Goal: Complete application form

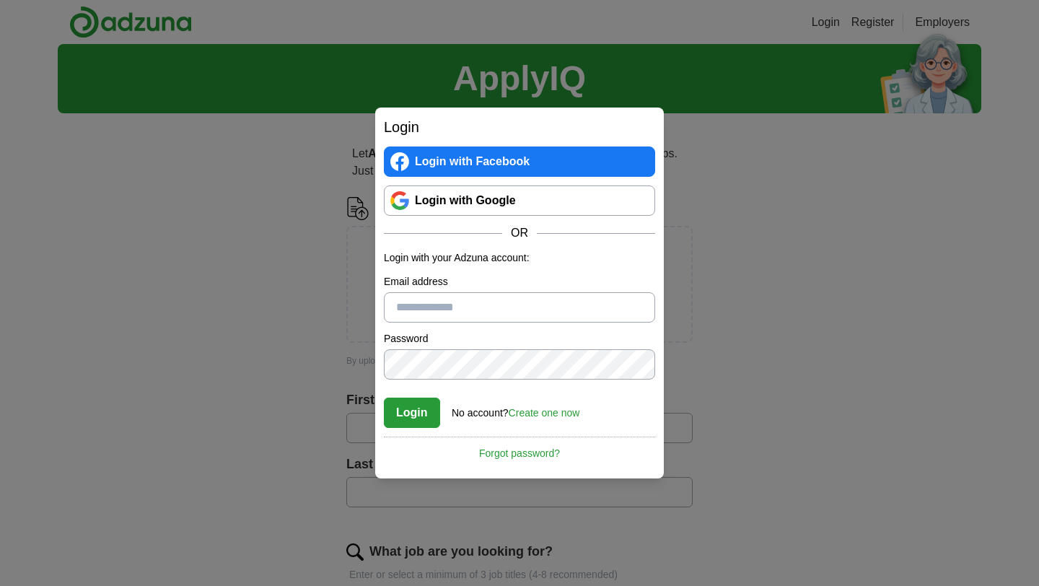
click at [498, 196] on link "Login with Google" at bounding box center [519, 200] width 271 height 30
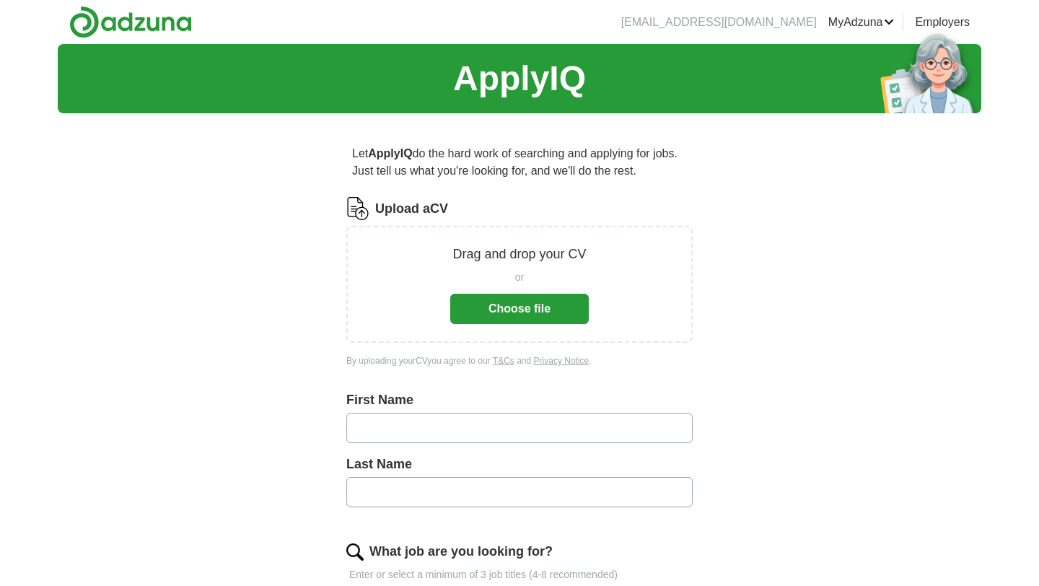
click at [560, 304] on button "Choose file" at bounding box center [519, 309] width 138 height 30
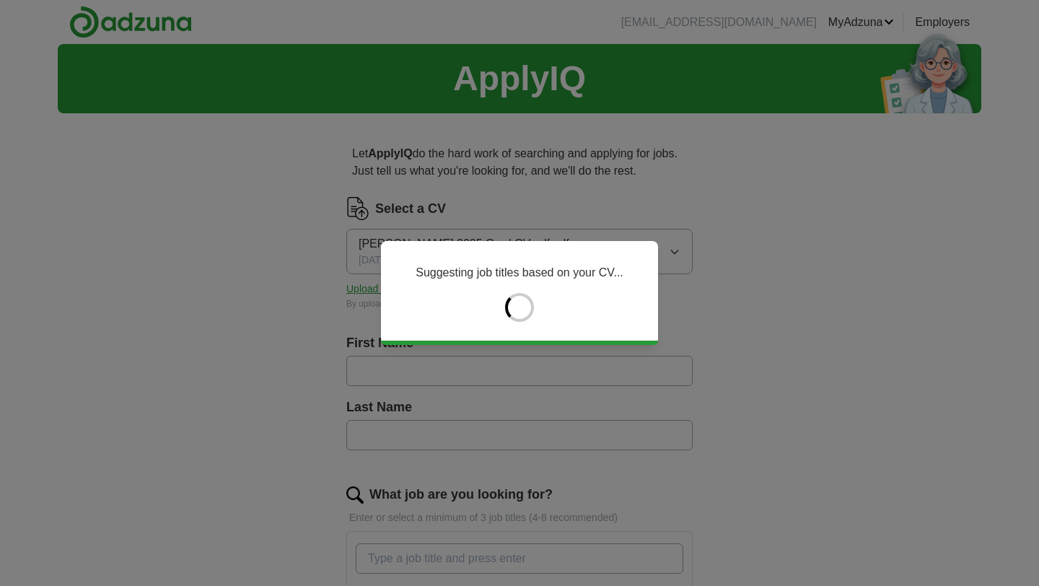
type input "*******"
type input "**********"
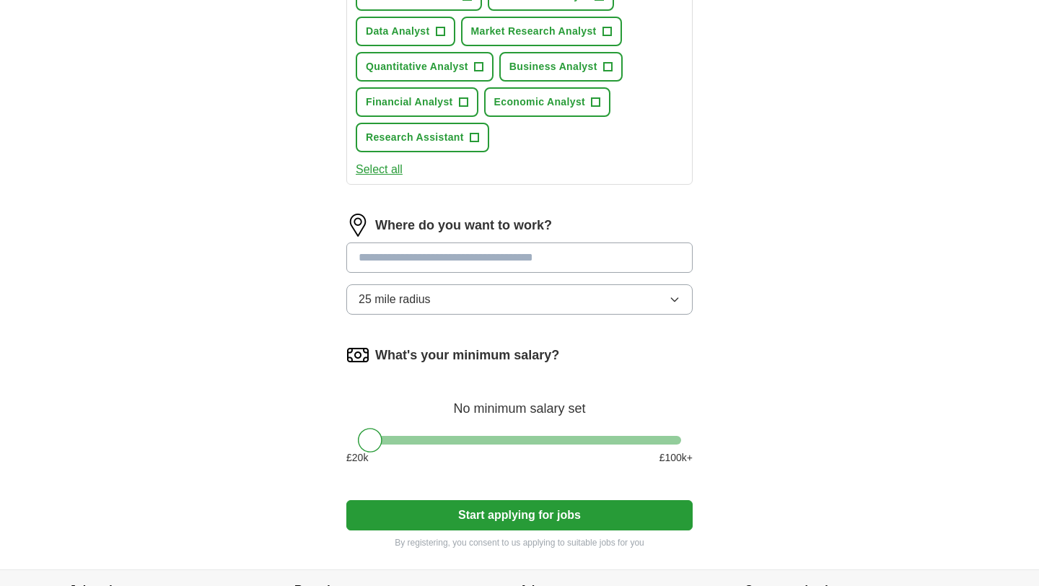
scroll to position [616, 0]
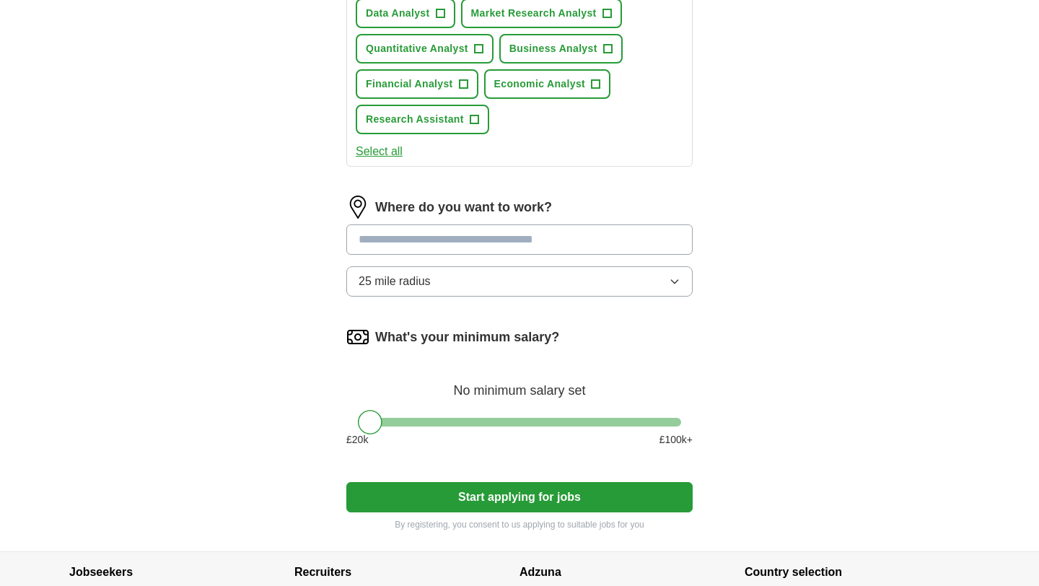
click at [486, 247] on input at bounding box center [519, 239] width 346 height 30
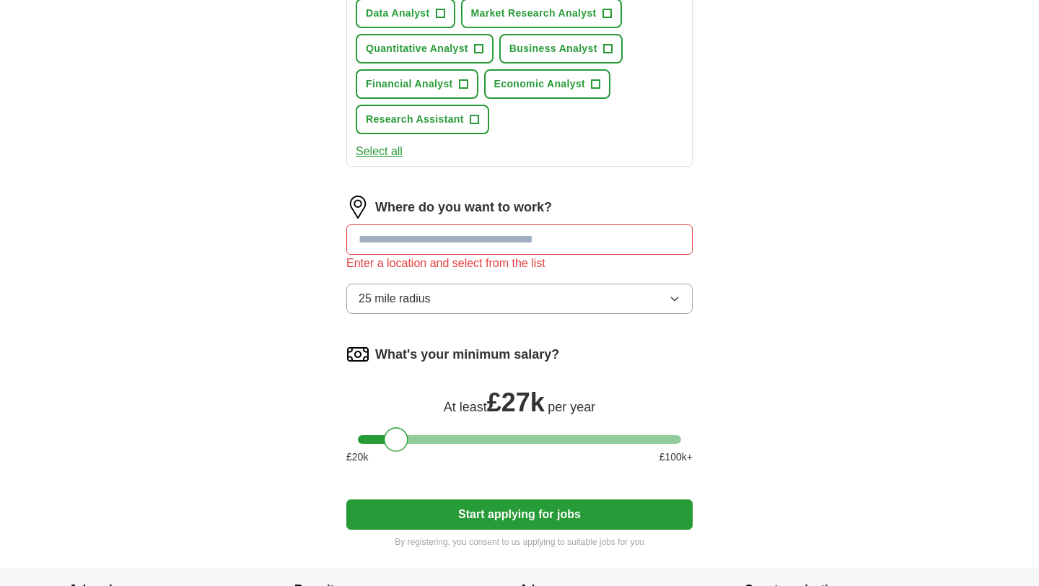
drag, startPoint x: 371, startPoint y: 425, endPoint x: 399, endPoint y: 425, distance: 27.4
click at [399, 425] on div "What's your minimum salary? At least £ 27k per year £ 20 k £ 100 k+" at bounding box center [519, 409] width 346 height 133
click at [447, 247] on input at bounding box center [519, 239] width 346 height 30
click at [443, 309] on button "25 mile radius" at bounding box center [519, 298] width 346 height 30
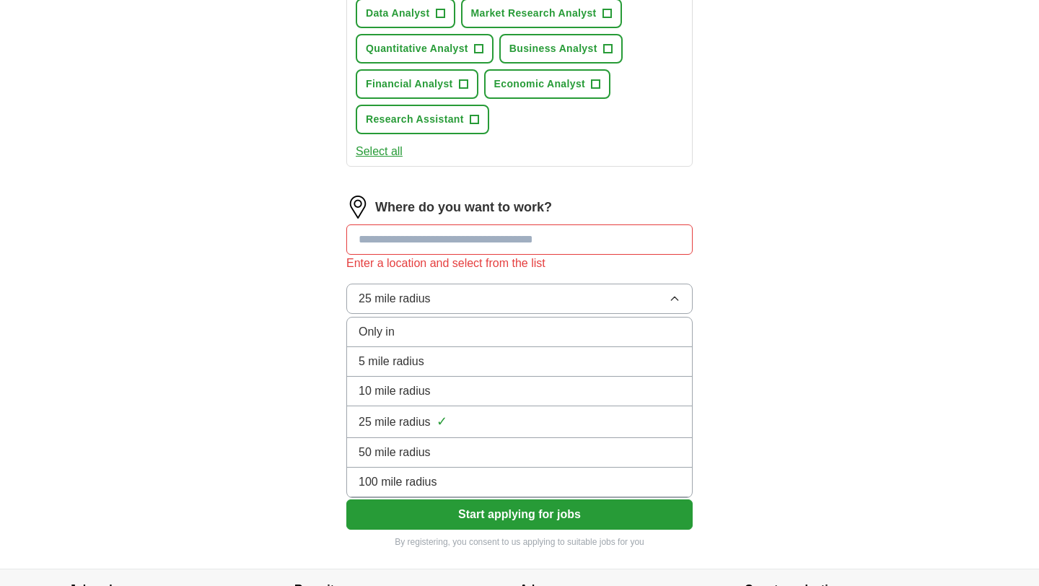
click at [423, 244] on input at bounding box center [519, 239] width 346 height 30
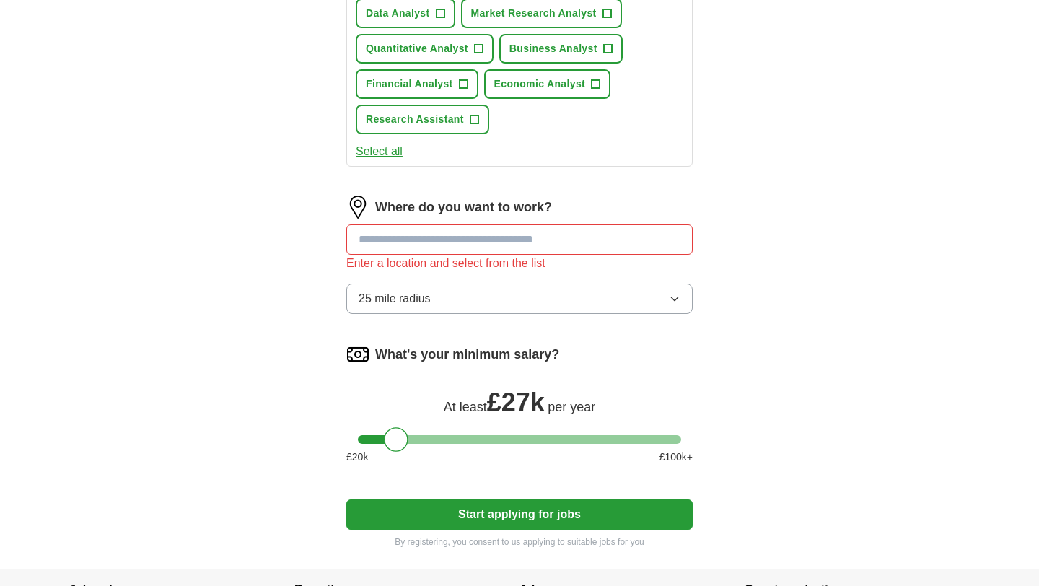
type input "*"
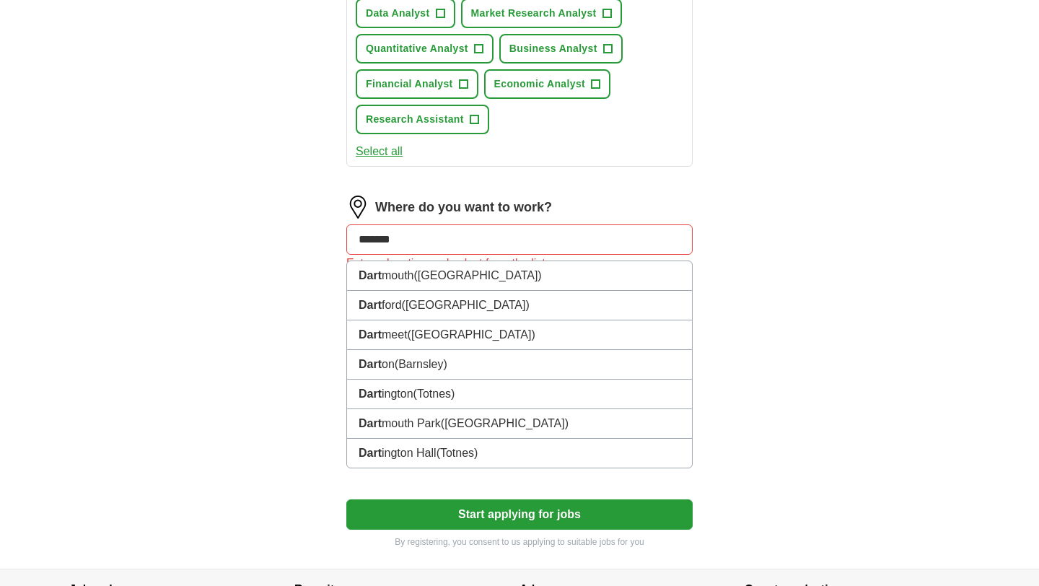
type input "********"
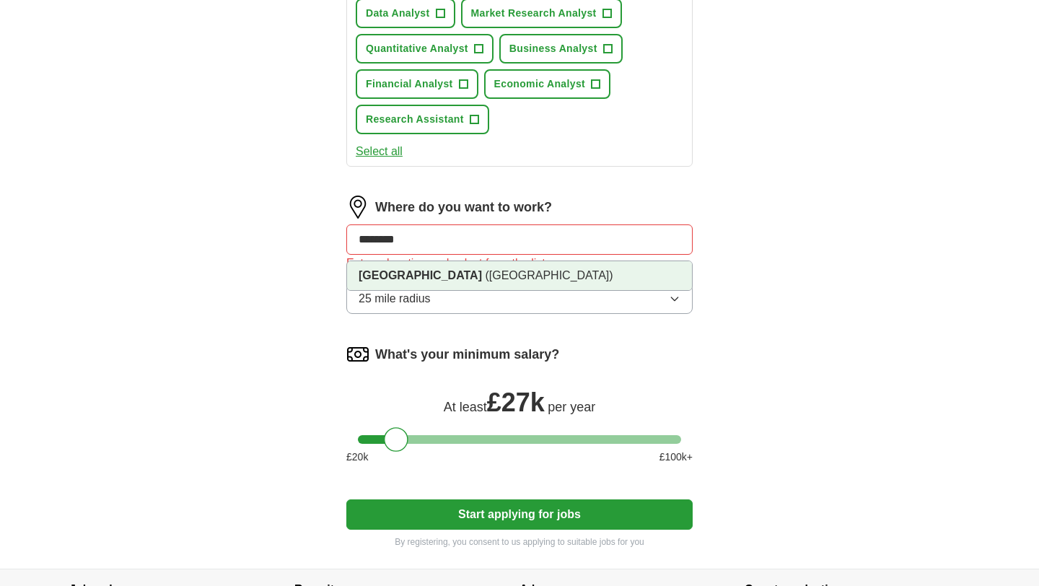
click at [465, 272] on li "[GEOGRAPHIC_DATA] ([GEOGRAPHIC_DATA])" at bounding box center [519, 275] width 345 height 29
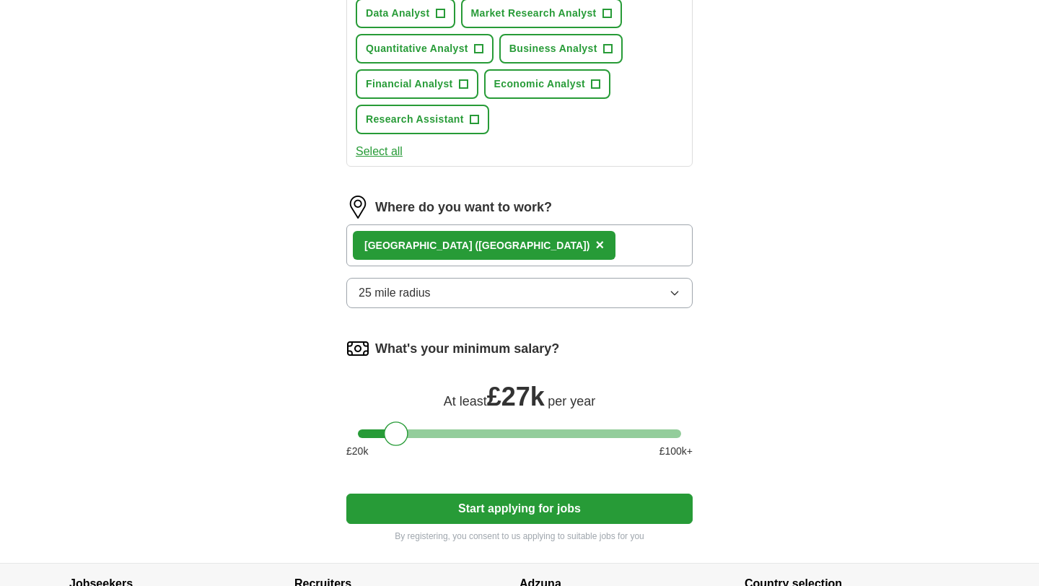
click at [434, 508] on button "Start applying for jobs" at bounding box center [519, 508] width 346 height 30
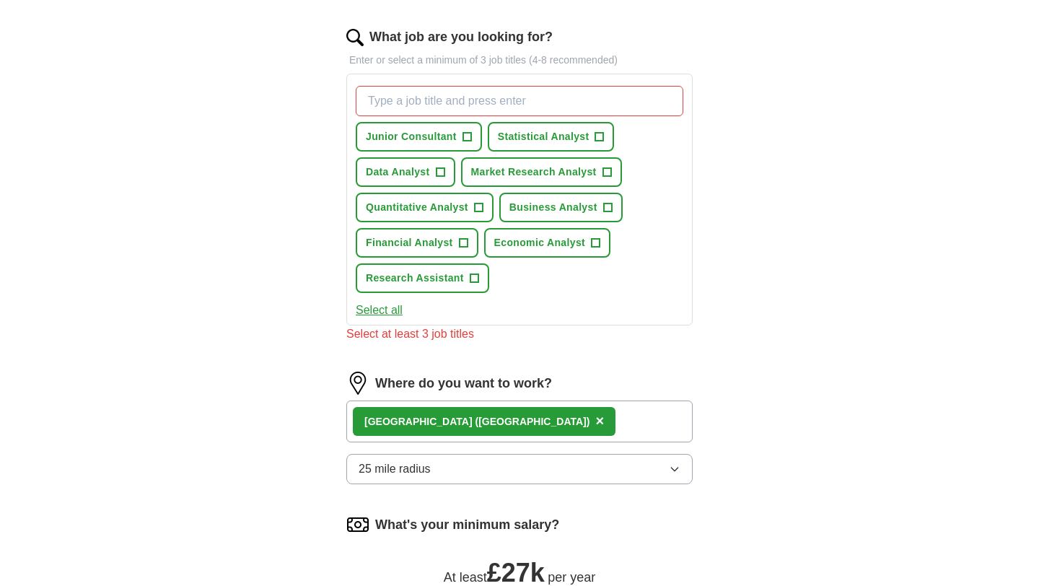
scroll to position [452, 0]
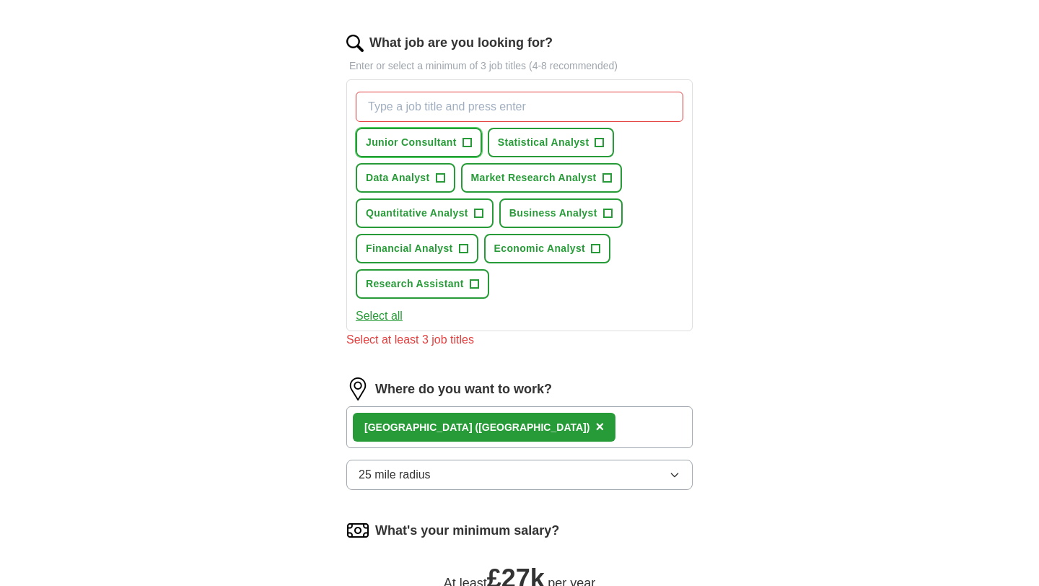
click at [454, 144] on span "Junior Consultant" at bounding box center [411, 142] width 91 height 15
click at [537, 141] on span "Statistical Analyst" at bounding box center [544, 142] width 92 height 15
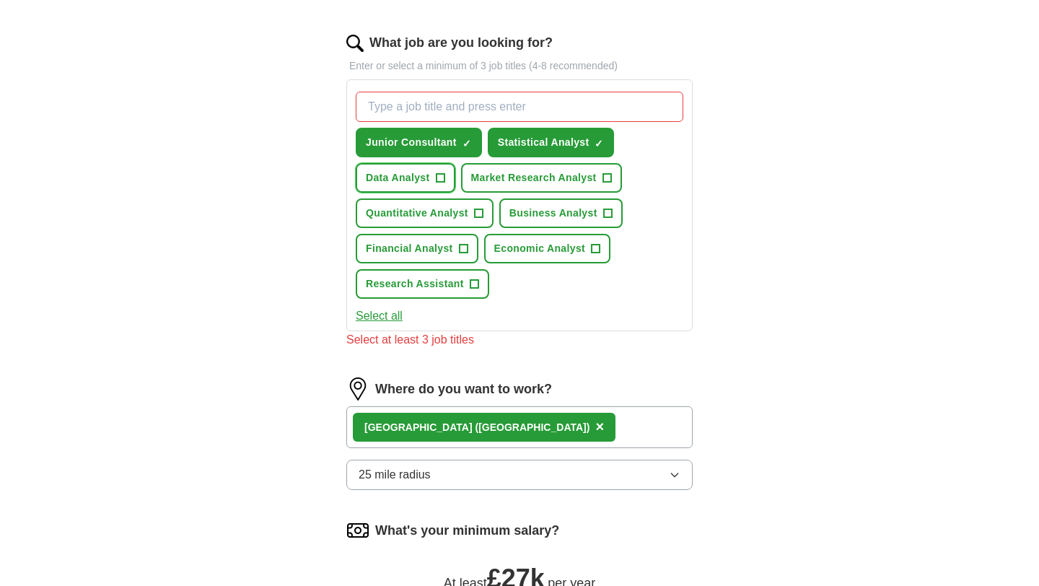
click at [405, 182] on span "Data Analyst" at bounding box center [398, 177] width 64 height 15
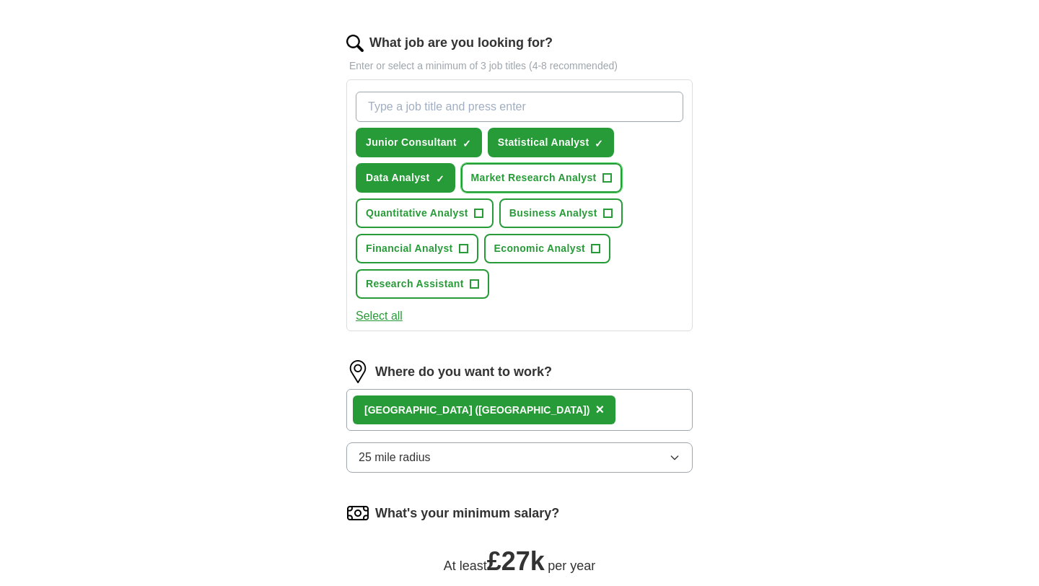
click at [545, 182] on span "Market Research Analyst" at bounding box center [534, 177] width 126 height 15
click at [455, 207] on span "Quantitative Analyst" at bounding box center [417, 213] width 102 height 15
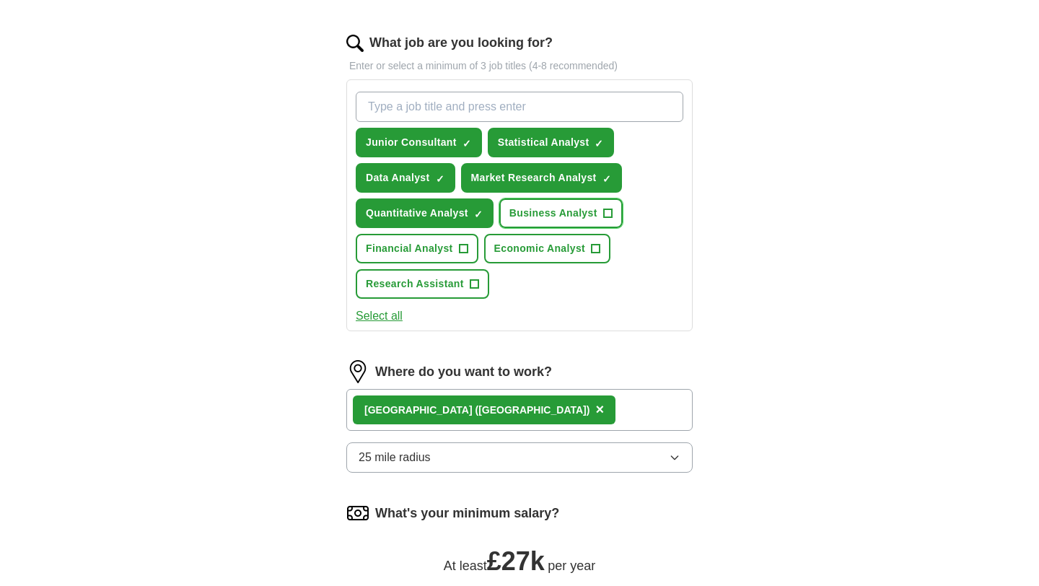
click at [539, 217] on span "Business Analyst" at bounding box center [553, 213] width 88 height 15
click at [441, 247] on span "Financial Analyst" at bounding box center [409, 248] width 87 height 15
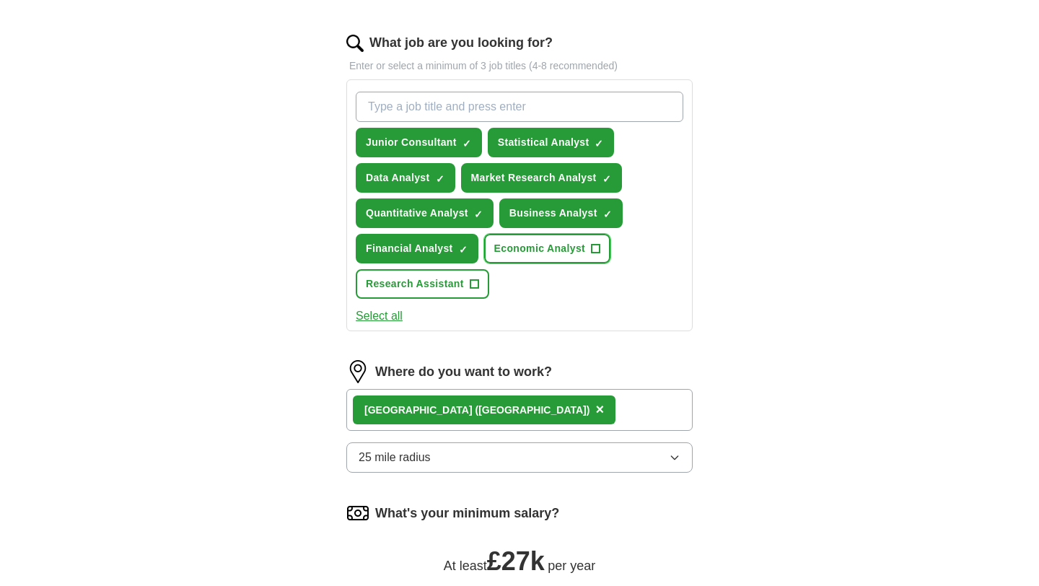
click at [530, 247] on span "Economic Analyst" at bounding box center [539, 248] width 91 height 15
click at [458, 273] on button "Research Assistant +" at bounding box center [422, 284] width 133 height 30
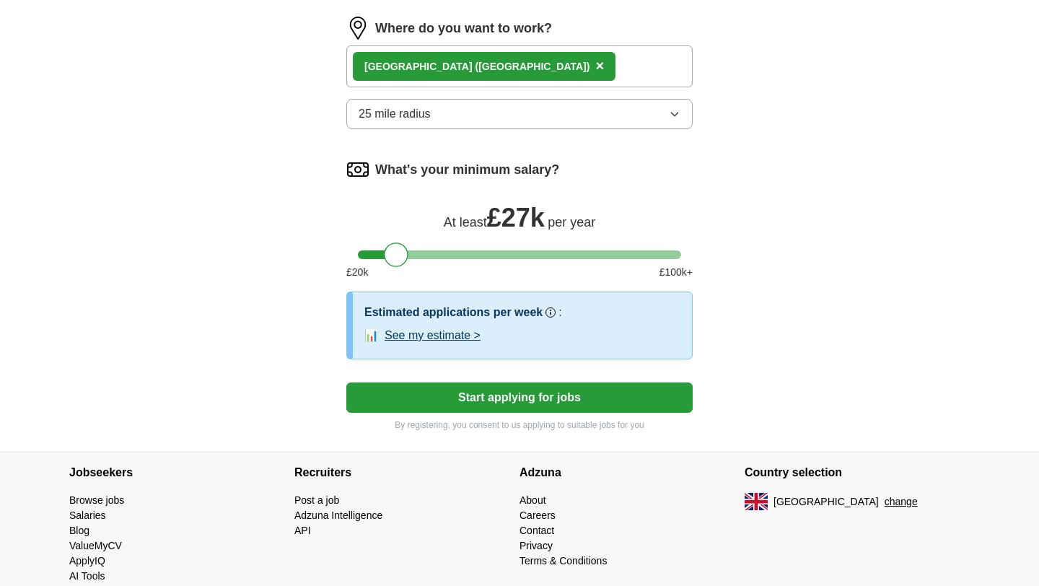
scroll to position [822, 0]
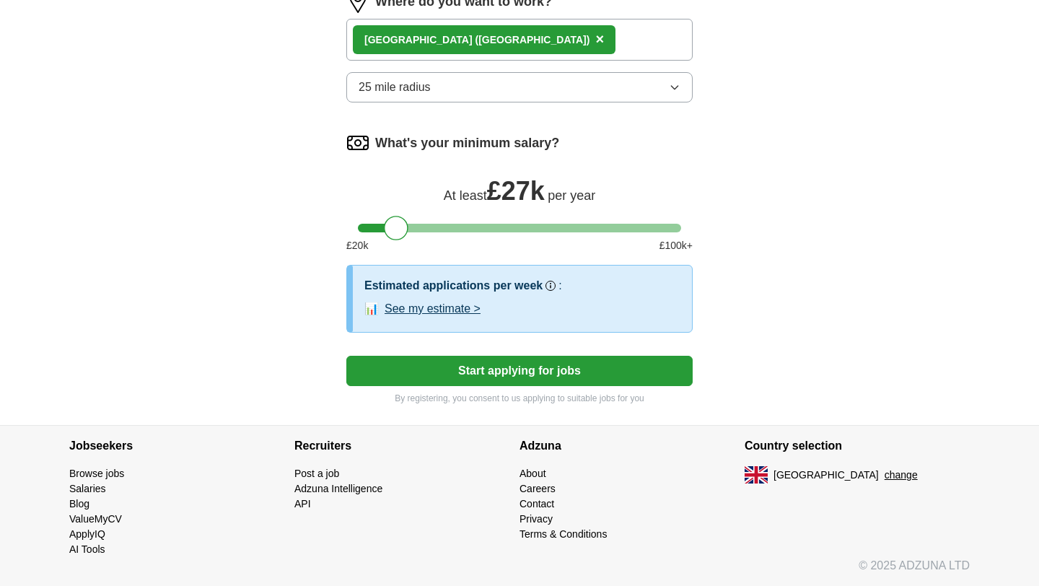
click at [460, 374] on button "Start applying for jobs" at bounding box center [519, 371] width 346 height 30
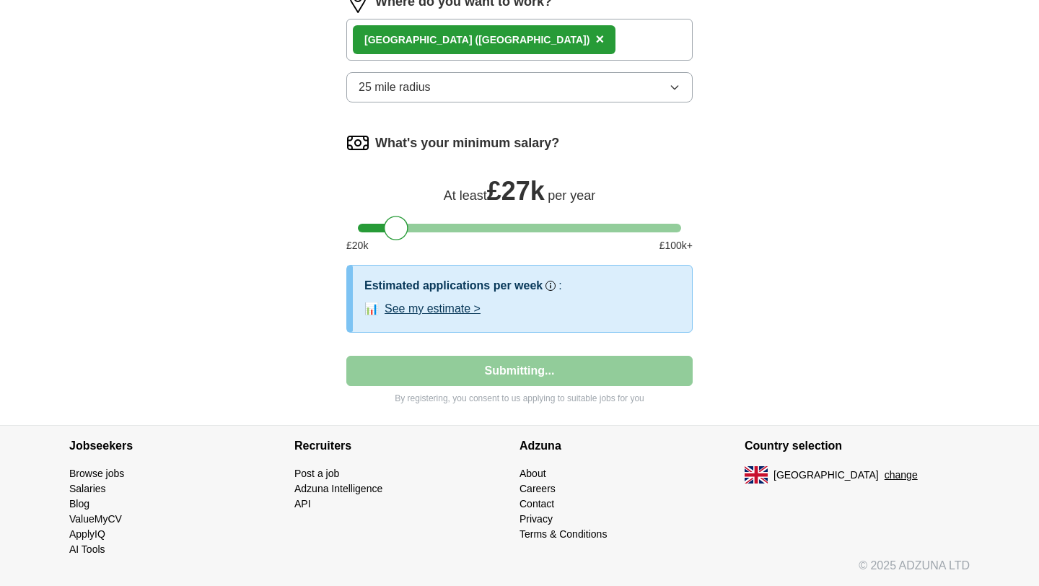
select select "**"
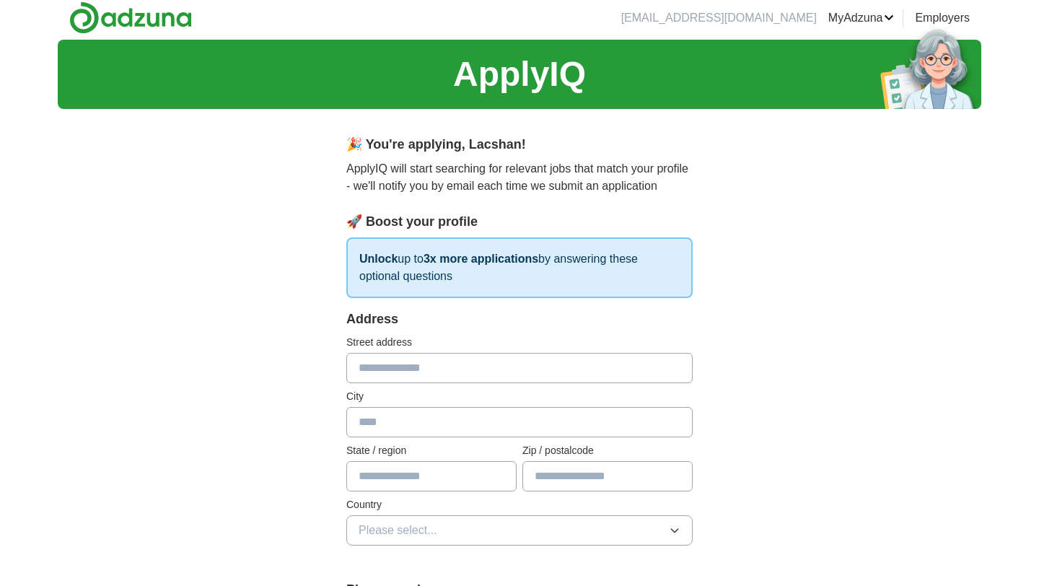
scroll to position [0, 0]
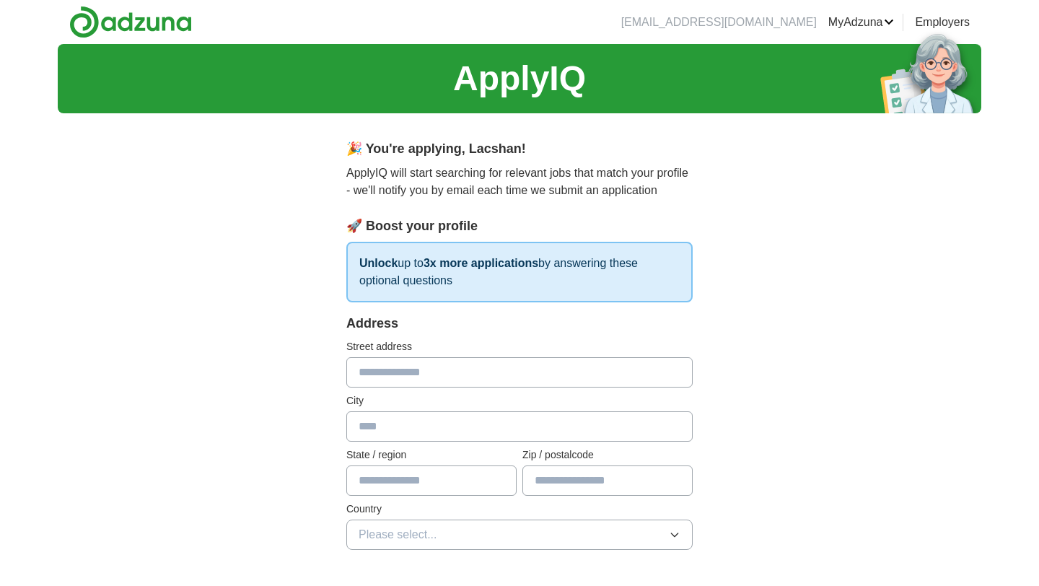
click at [460, 374] on input "text" at bounding box center [519, 372] width 346 height 30
type input "**********"
click at [464, 430] on input "text" at bounding box center [519, 426] width 346 height 30
type input "********"
click at [465, 488] on input "text" at bounding box center [431, 480] width 170 height 30
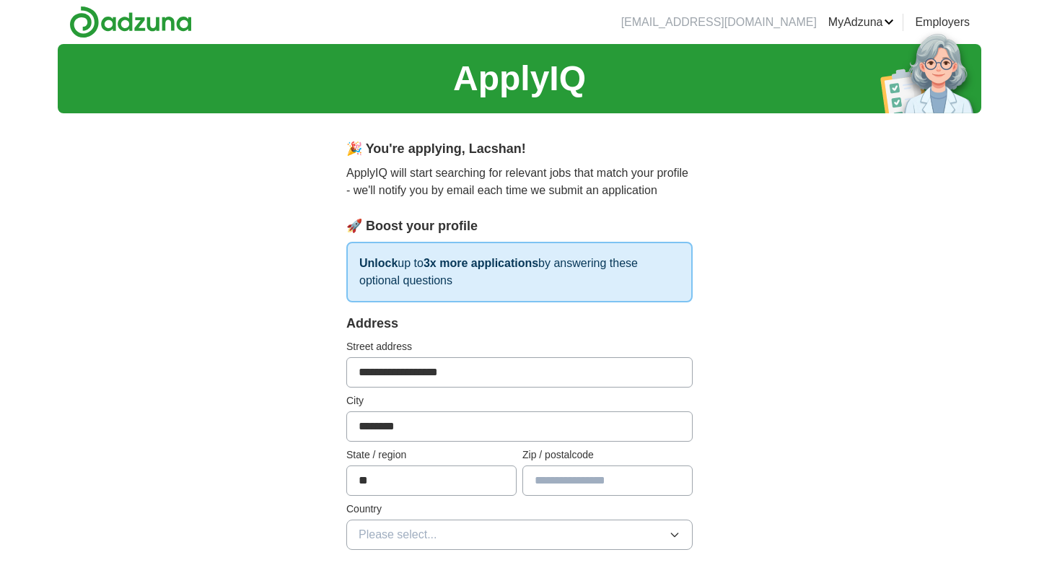
type input "*"
click at [466, 525] on button "Please select..." at bounding box center [519, 534] width 346 height 30
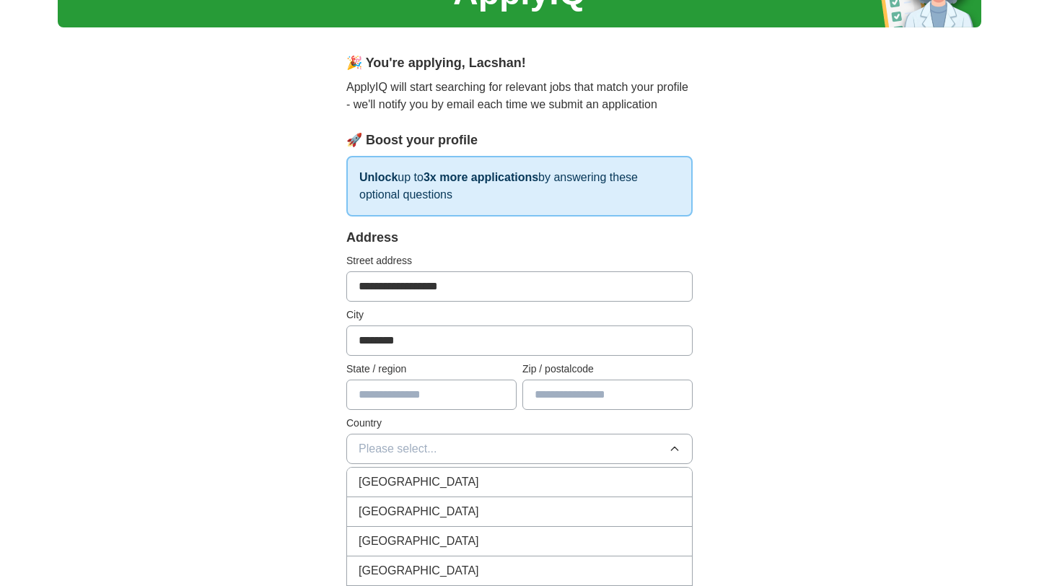
scroll to position [87, 0]
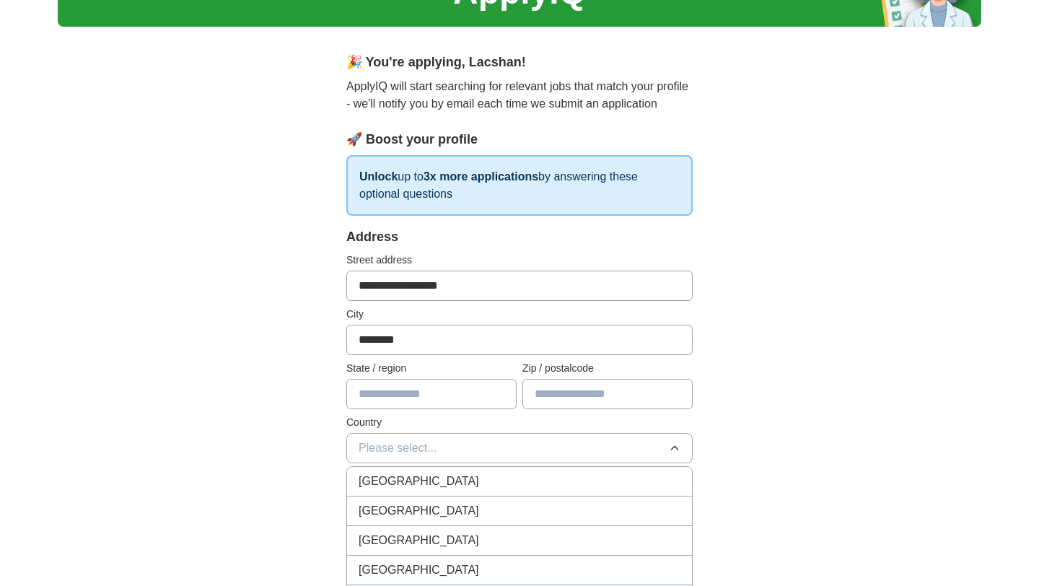
click at [445, 490] on div "[GEOGRAPHIC_DATA]" at bounding box center [520, 480] width 322 height 17
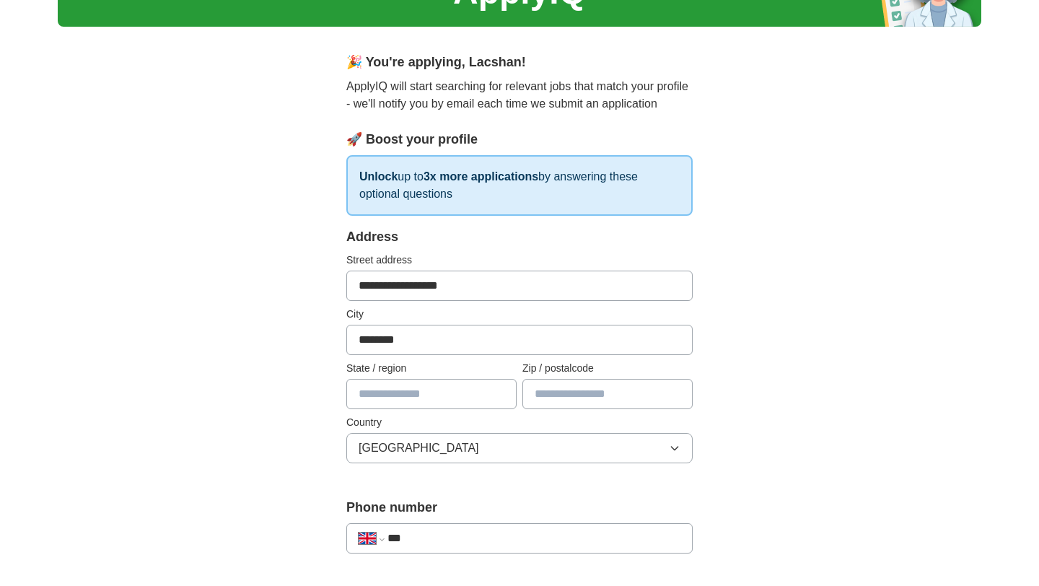
click at [439, 395] on input "text" at bounding box center [431, 394] width 170 height 30
type input "****"
click at [663, 401] on input "text" at bounding box center [607, 394] width 170 height 30
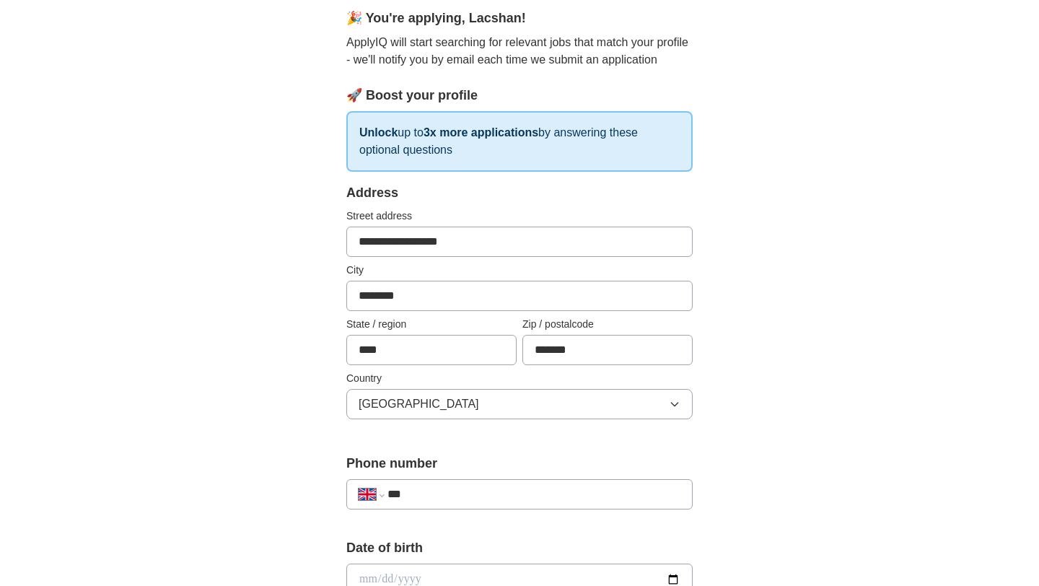
scroll to position [168, 0]
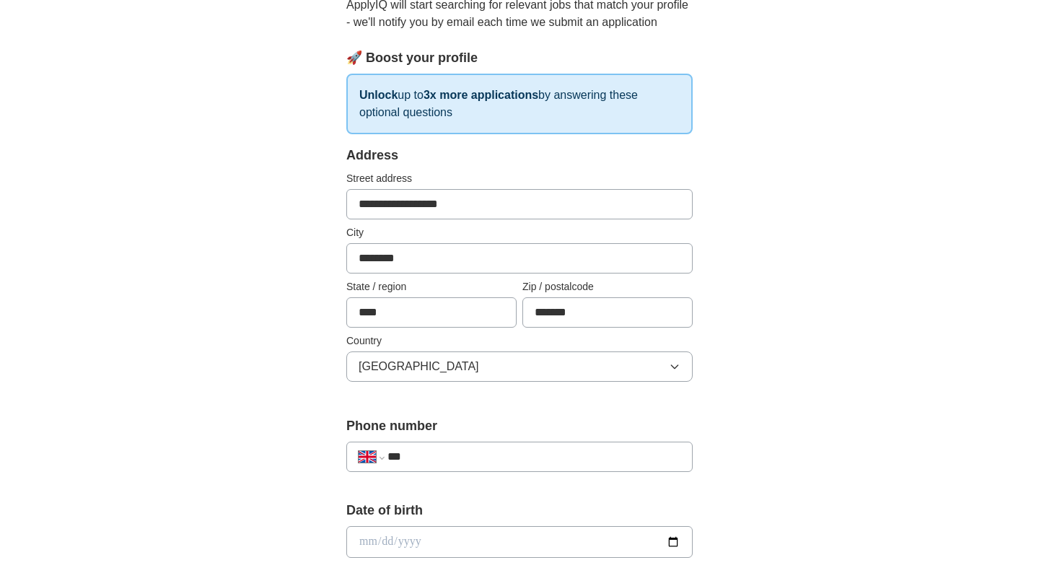
type input "*******"
click at [559, 453] on input "***" at bounding box center [533, 456] width 293 height 17
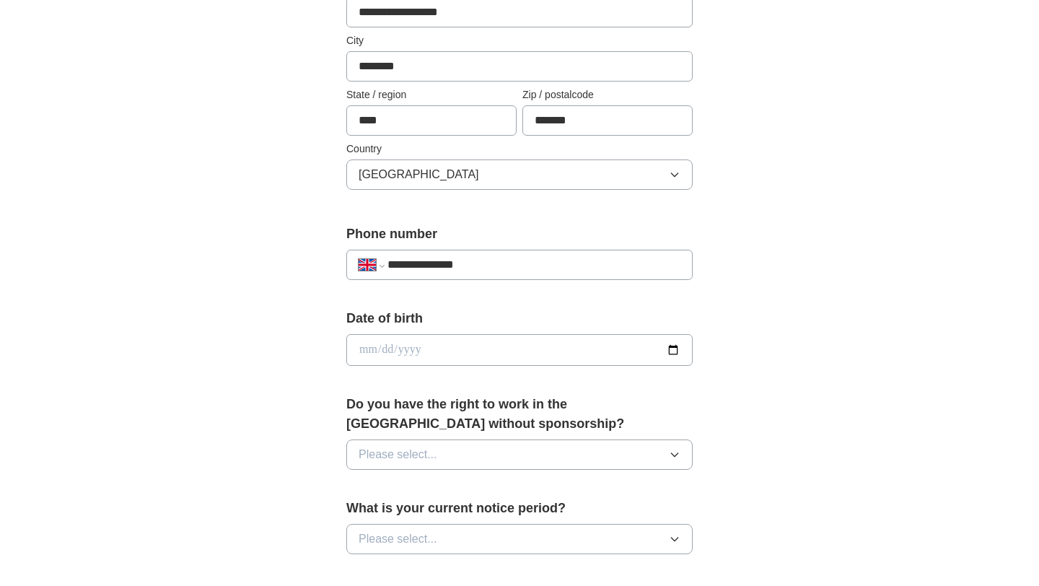
scroll to position [377, 0]
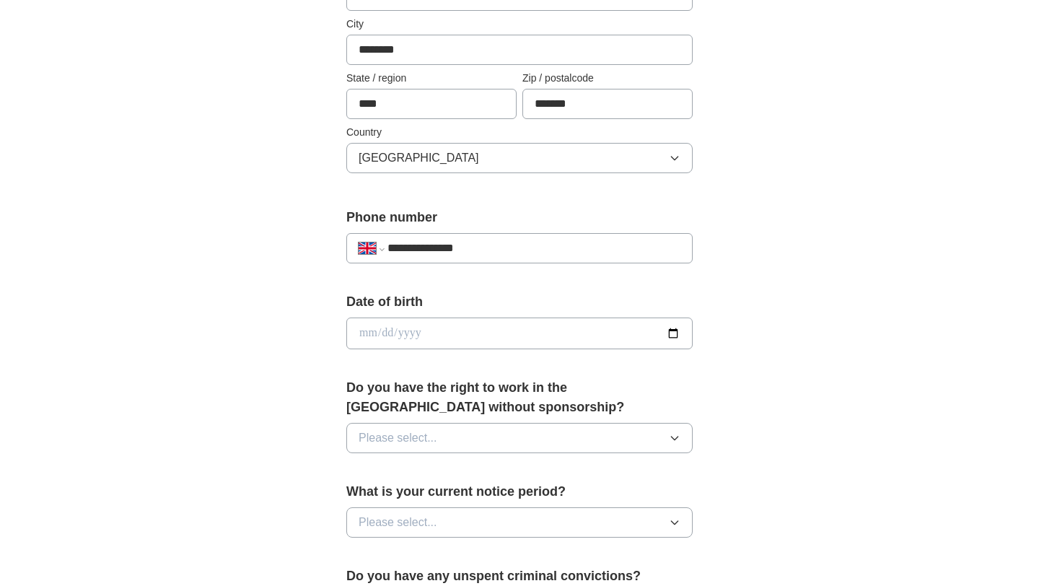
type input "**********"
click at [497, 337] on input "date" at bounding box center [519, 333] width 346 height 32
type input "**********"
click at [314, 413] on div "**********" at bounding box center [520, 354] width 462 height 1213
click at [428, 447] on button "Please select..." at bounding box center [519, 438] width 346 height 30
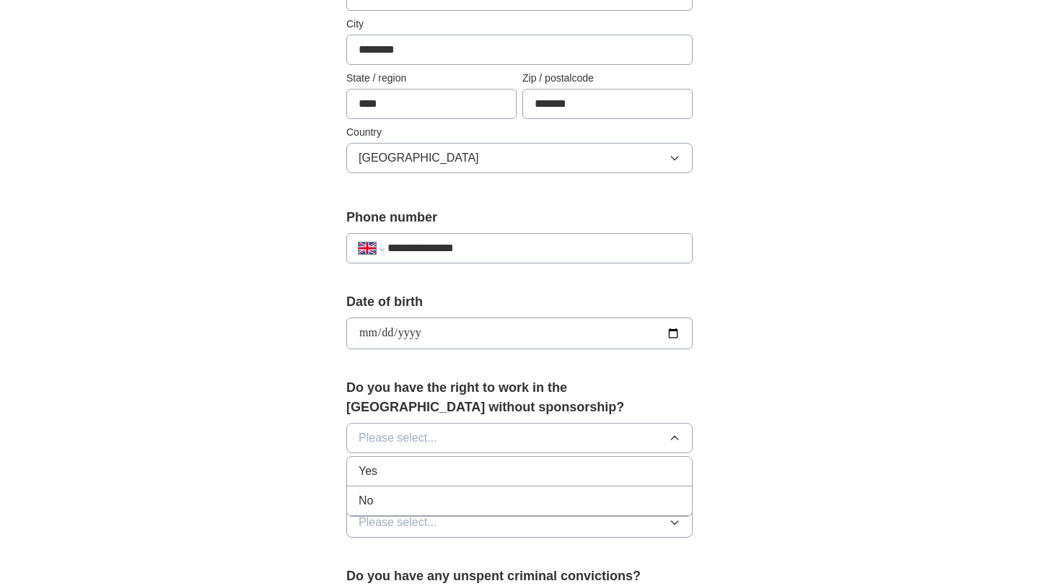
click at [422, 475] on div "Yes" at bounding box center [520, 470] width 322 height 17
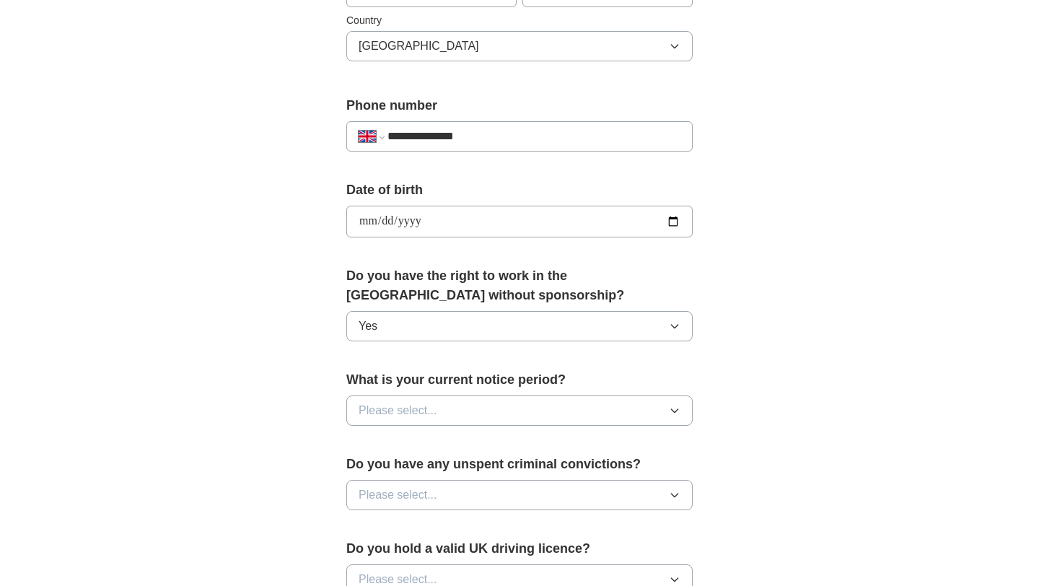
scroll to position [490, 0]
click at [423, 408] on span "Please select..." at bounding box center [398, 408] width 79 height 17
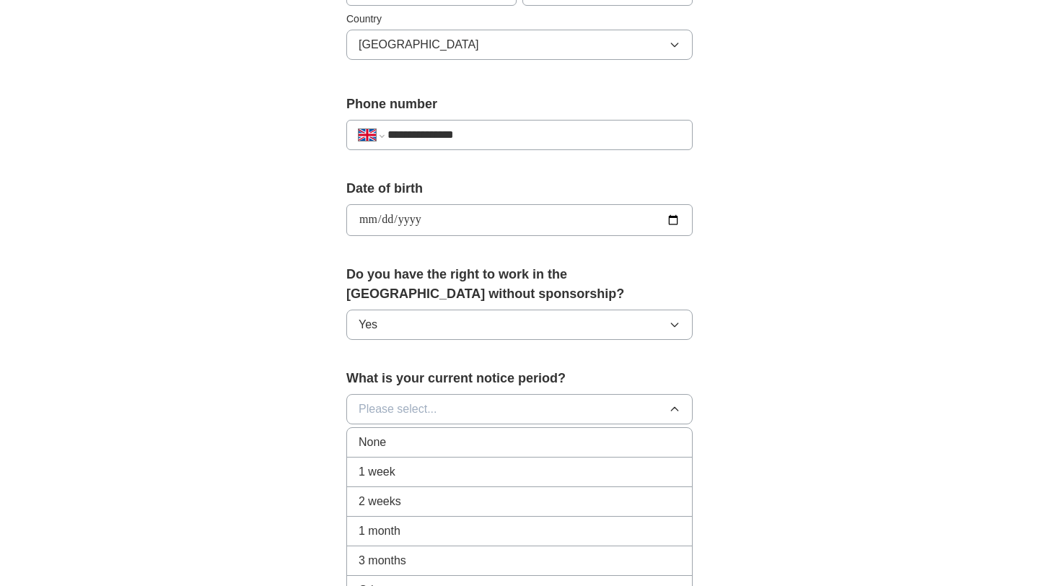
click at [410, 444] on div "None" at bounding box center [520, 442] width 322 height 17
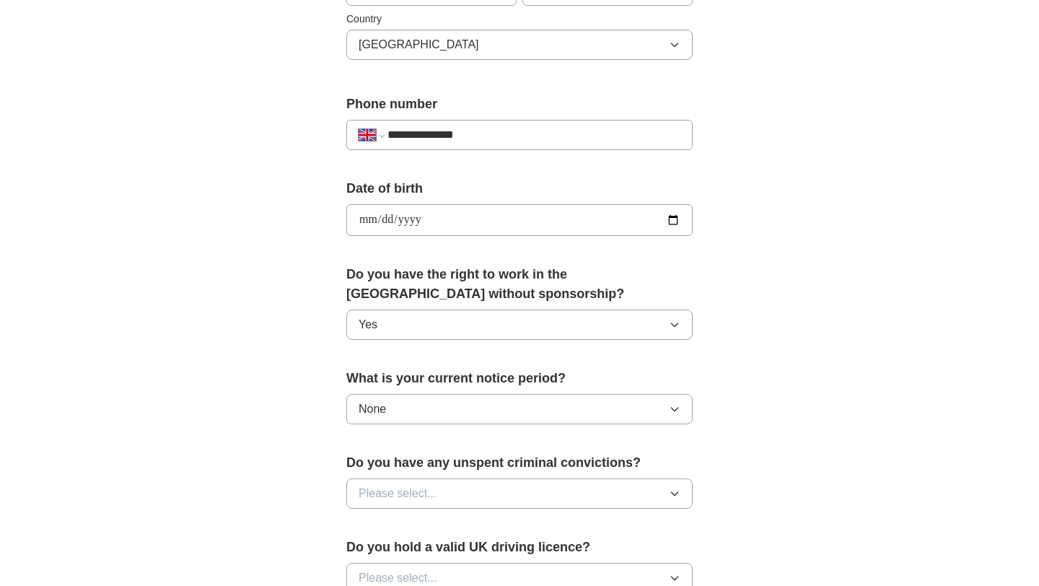
scroll to position [594, 0]
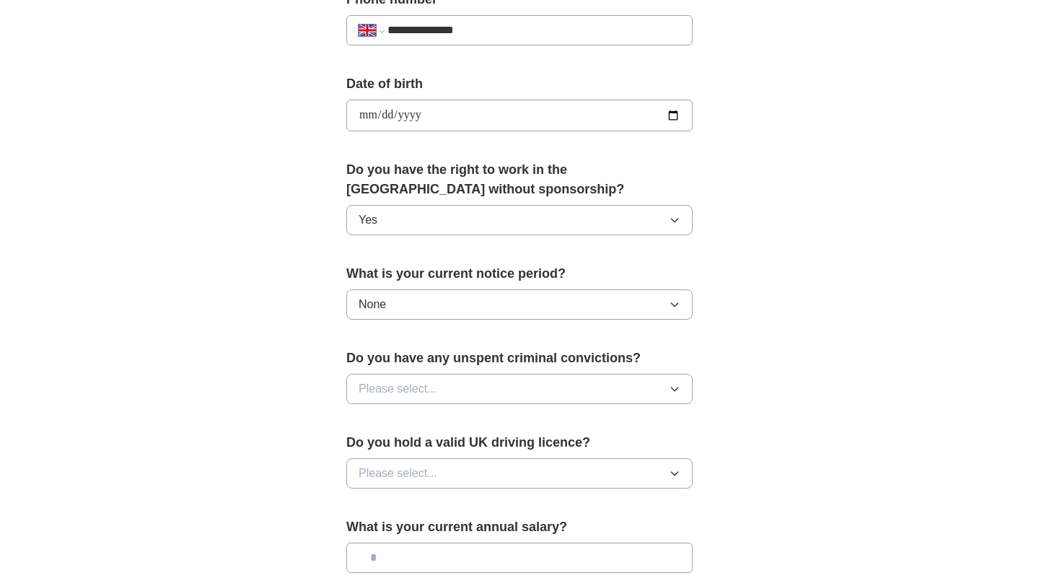
click at [415, 387] on span "Please select..." at bounding box center [398, 388] width 79 height 17
click at [403, 452] on div "No" at bounding box center [520, 451] width 322 height 17
click at [405, 477] on span "Please select..." at bounding box center [398, 473] width 79 height 17
click at [403, 519] on li "Yes" at bounding box center [519, 507] width 345 height 30
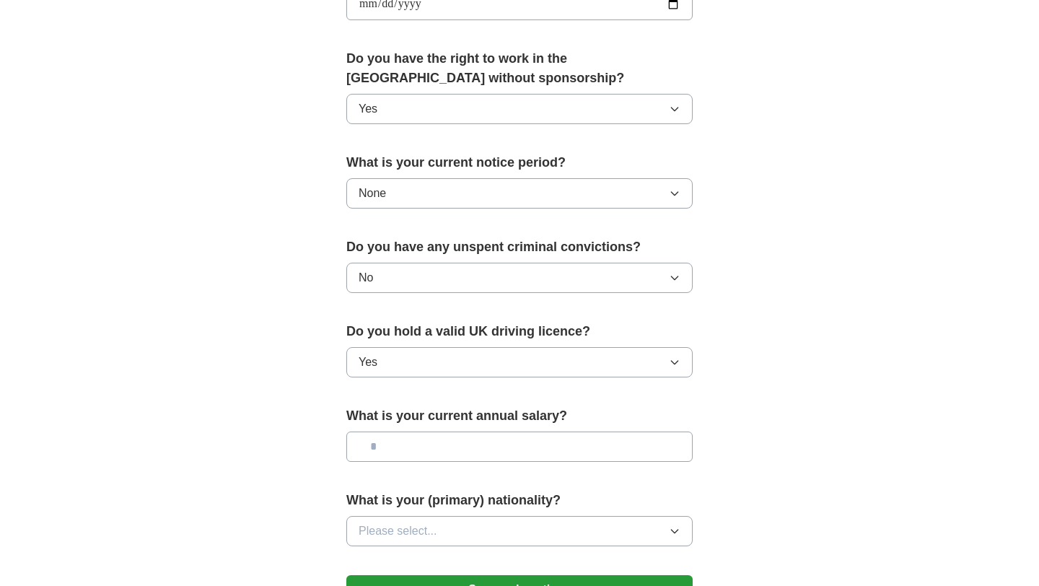
scroll to position [708, 0]
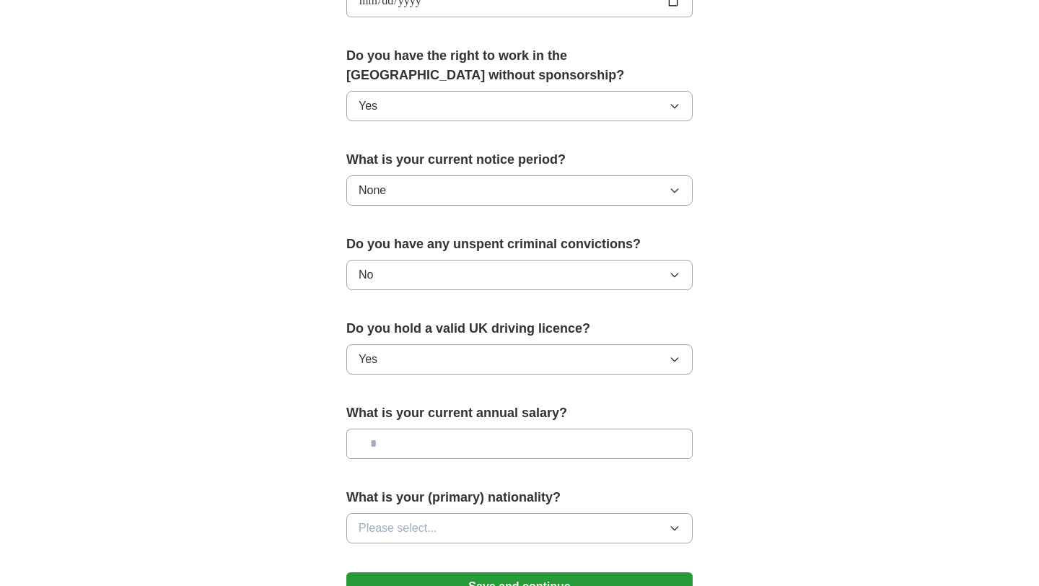
click at [432, 448] on input "text" at bounding box center [519, 443] width 346 height 30
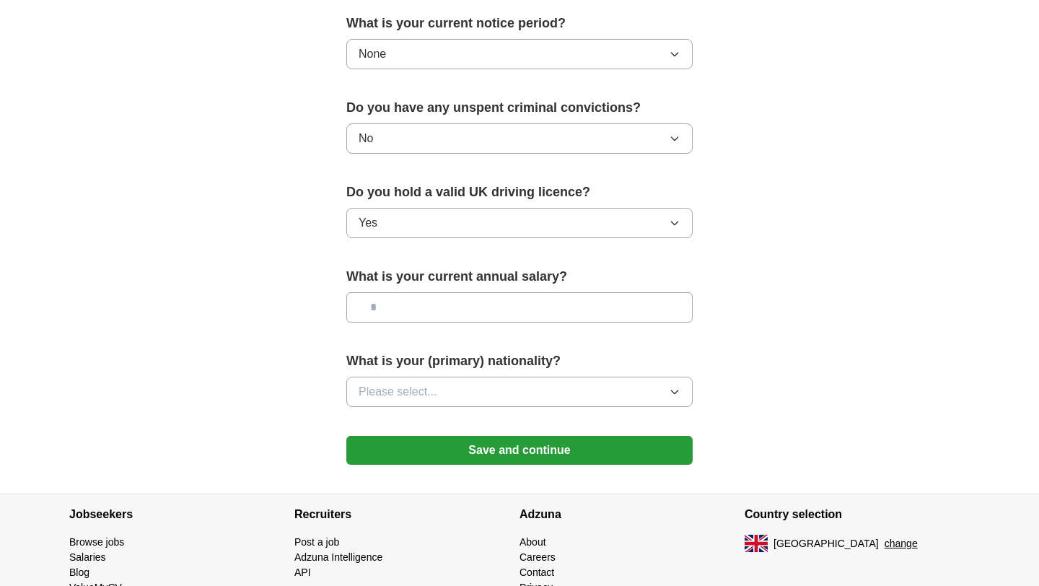
scroll to position [847, 0]
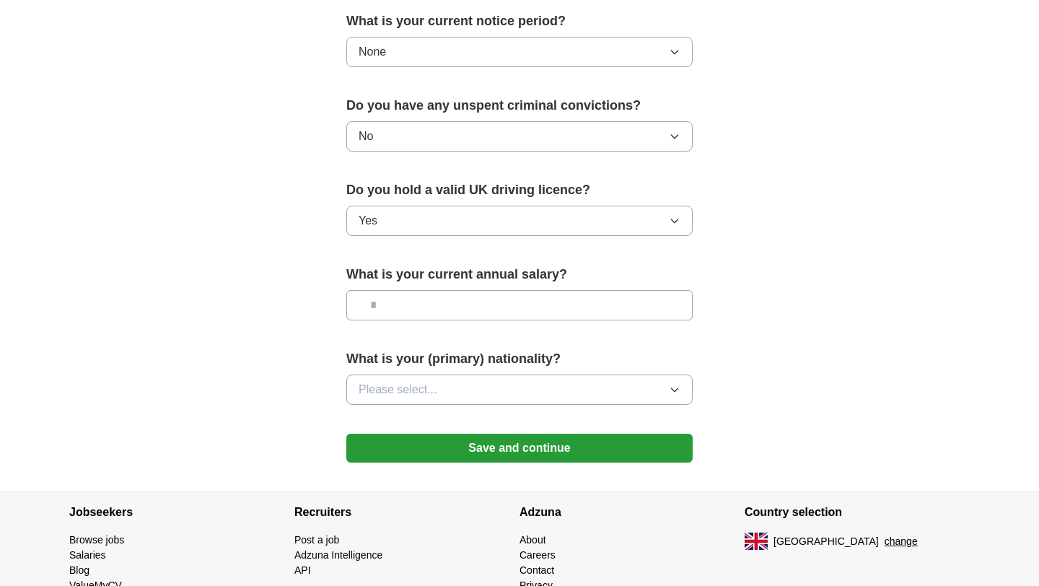
click at [439, 393] on button "Please select..." at bounding box center [519, 389] width 346 height 30
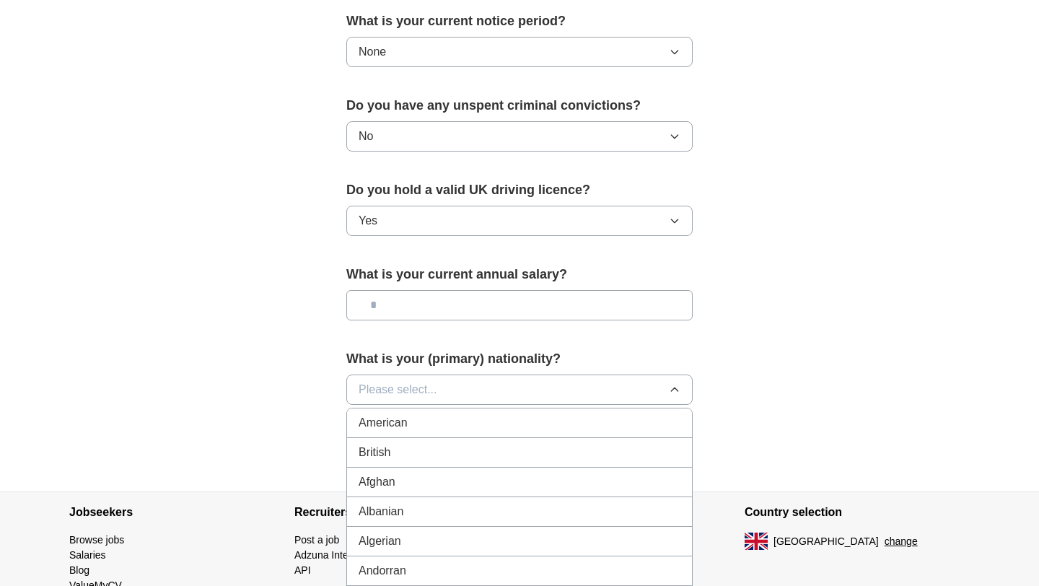
click at [437, 453] on div "British" at bounding box center [520, 452] width 322 height 17
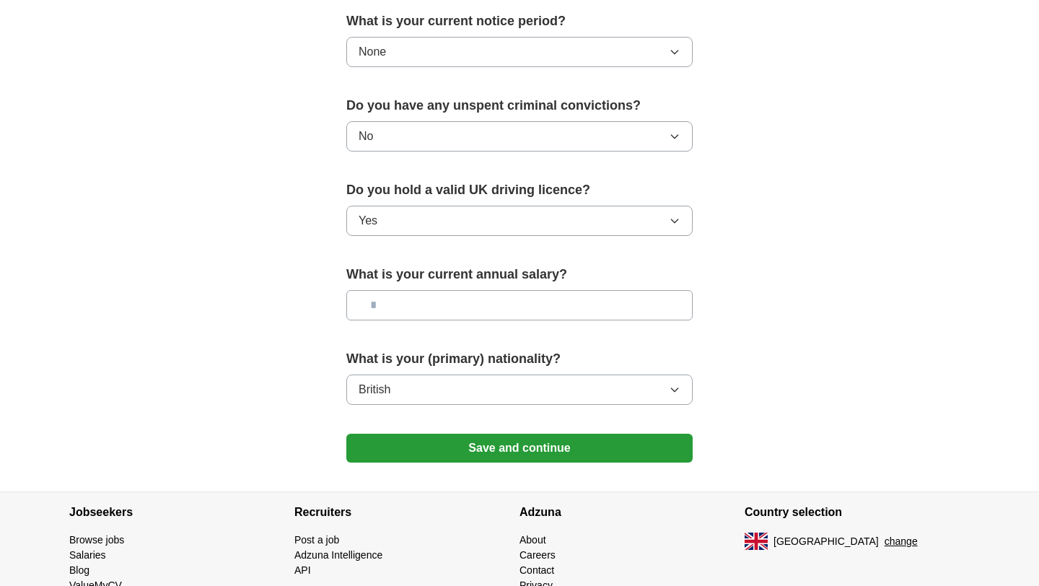
click at [441, 439] on button "Save and continue" at bounding box center [519, 448] width 346 height 29
